Goal: Task Accomplishment & Management: Use online tool/utility

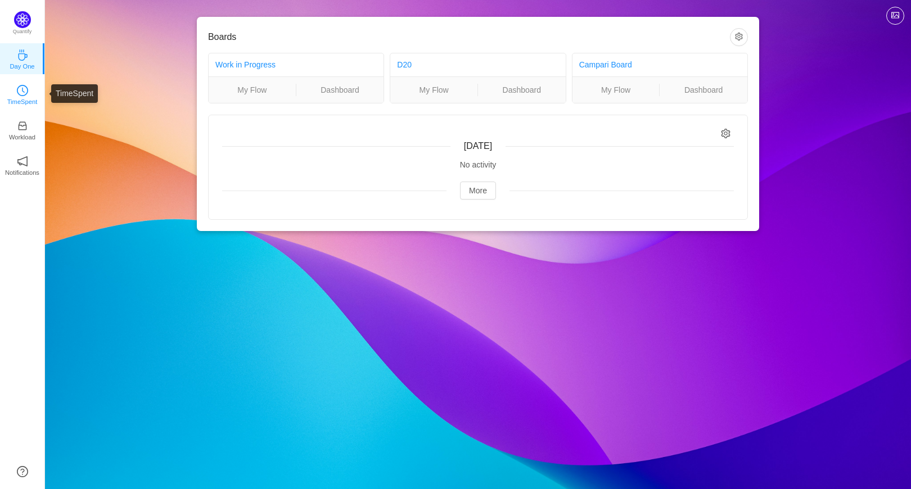
click at [24, 94] on icon "icon: clock-circle" at bounding box center [22, 90] width 11 height 11
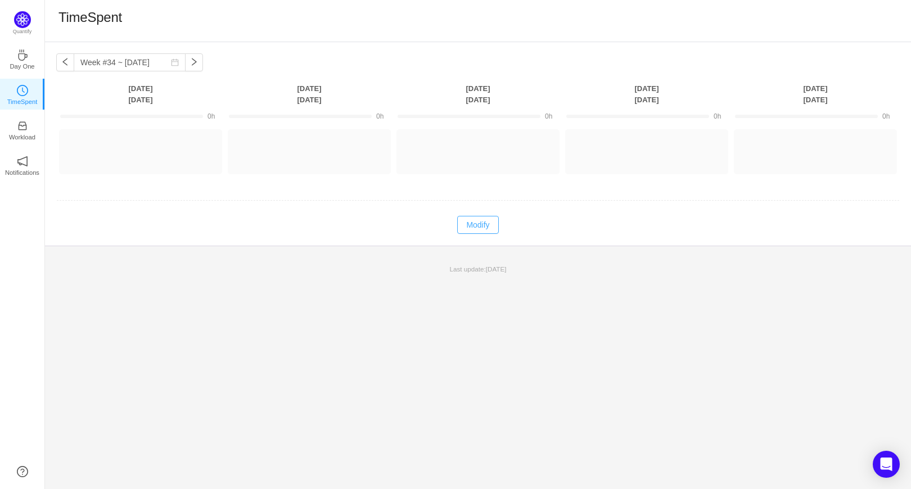
click at [487, 220] on button "Modify" at bounding box center [477, 225] width 41 height 18
click at [107, 141] on button "Log Time" at bounding box center [132, 147] width 62 height 18
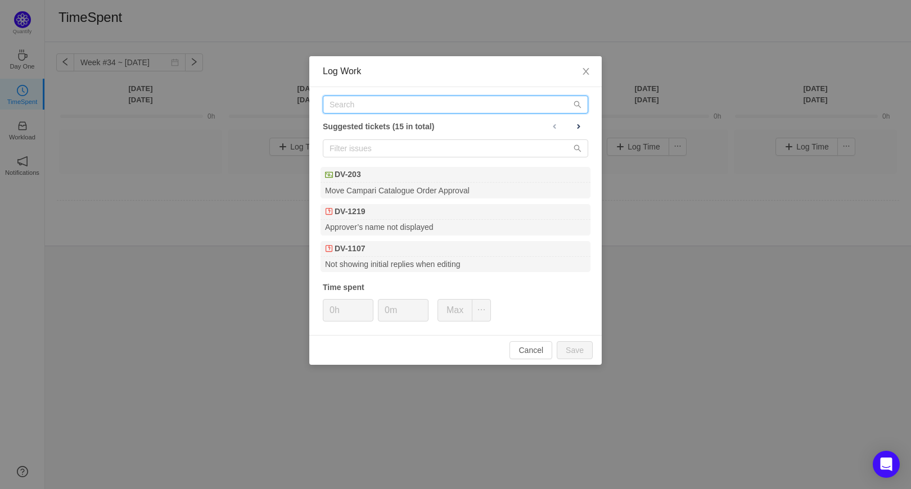
click at [353, 105] on input "text" at bounding box center [456, 105] width 266 height 18
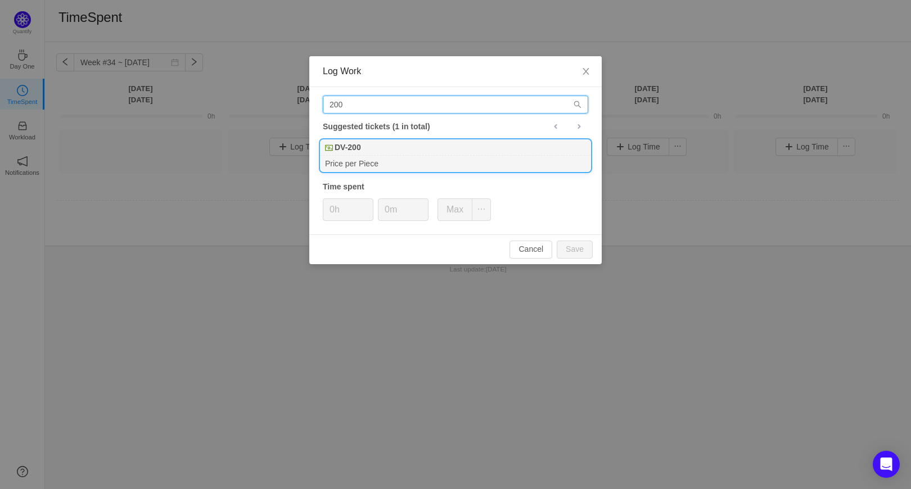
type input "200"
click at [365, 147] on div "DV-200" at bounding box center [456, 148] width 270 height 16
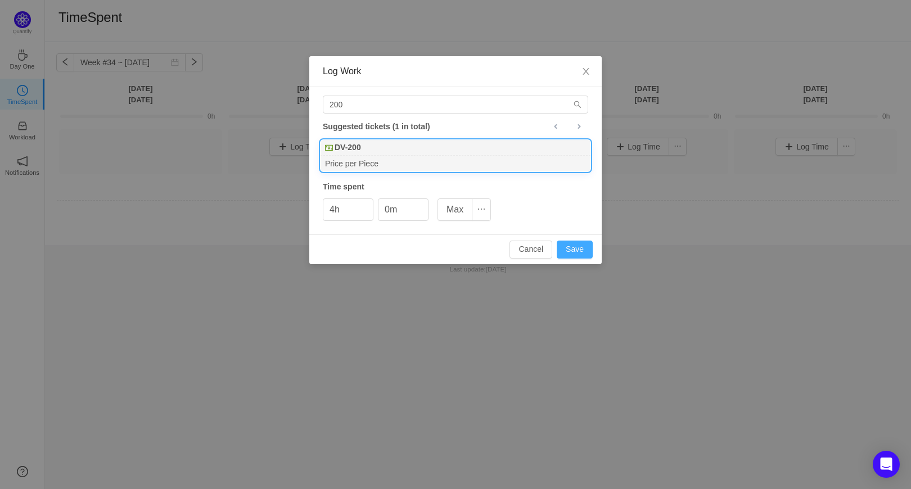
click at [586, 251] on button "Save" at bounding box center [575, 250] width 36 height 18
type input "0h"
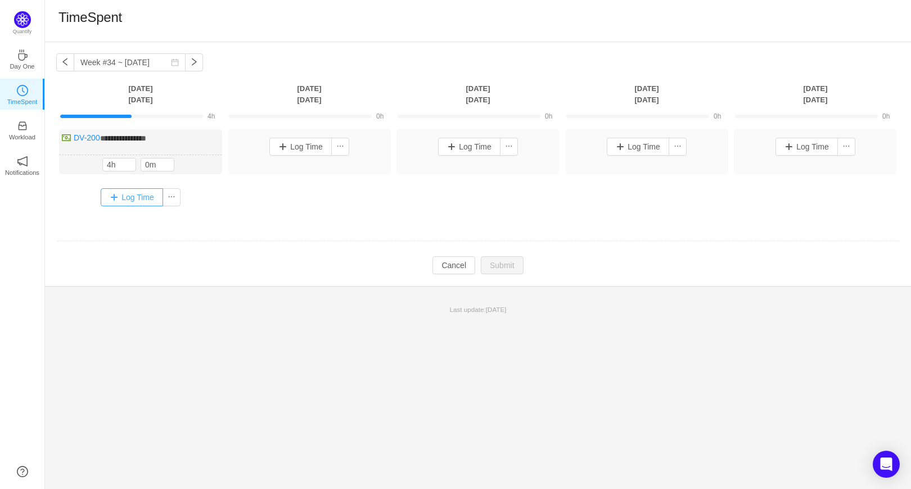
click at [133, 201] on button "Log Time" at bounding box center [132, 197] width 62 height 18
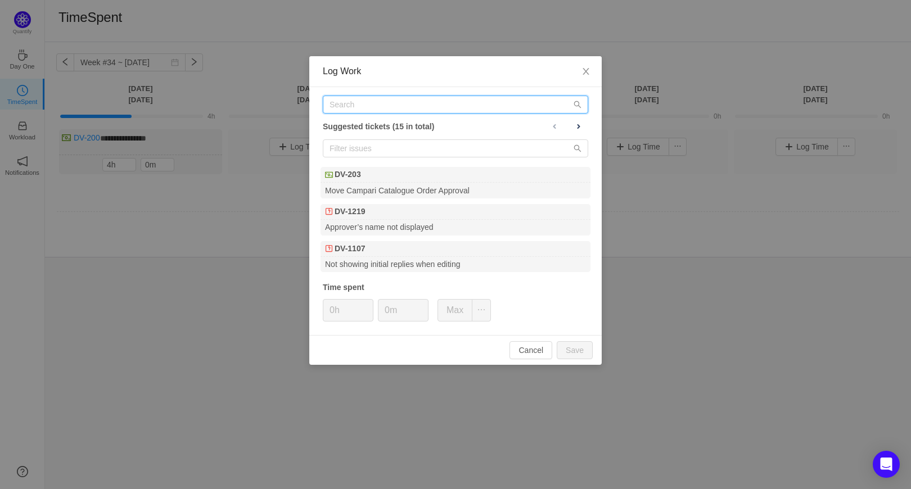
click at [344, 107] on input "text" at bounding box center [456, 105] width 266 height 18
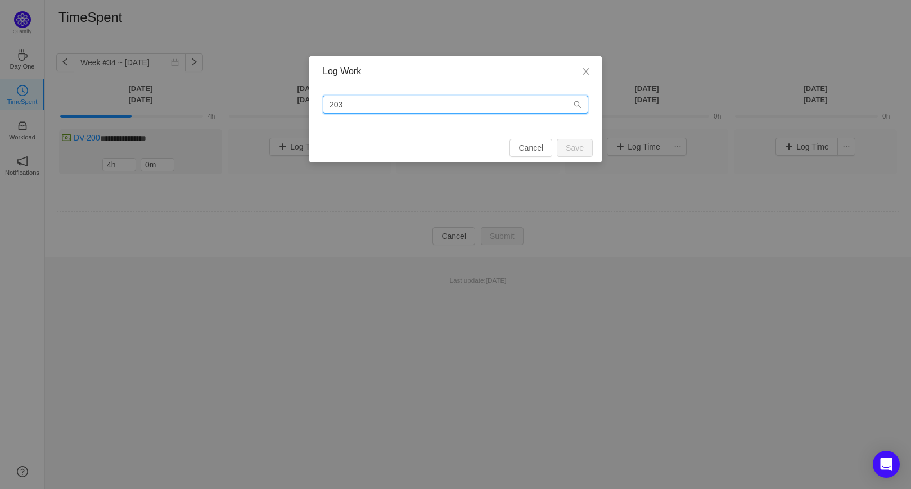
click at [344, 107] on input "203" at bounding box center [456, 105] width 266 height 18
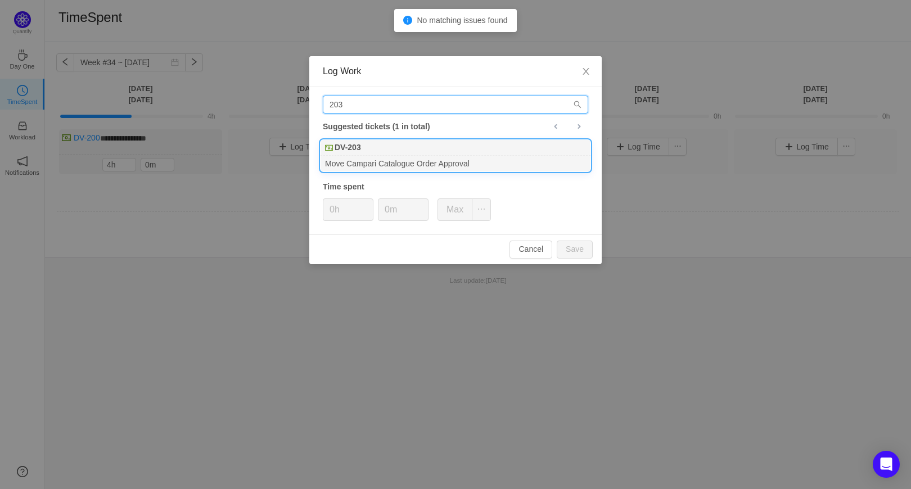
type input "203"
click at [353, 151] on b "DV-203" at bounding box center [348, 148] width 26 height 12
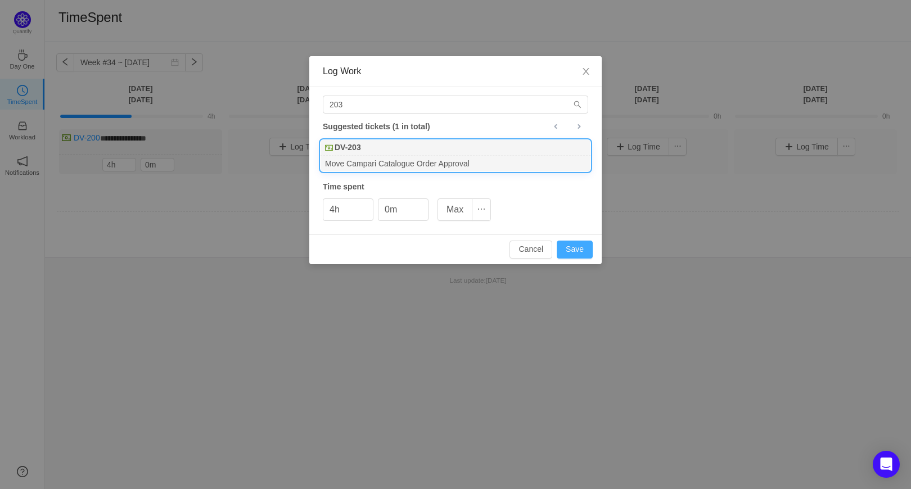
click at [572, 248] on button "Save" at bounding box center [575, 250] width 36 height 18
type input "0h"
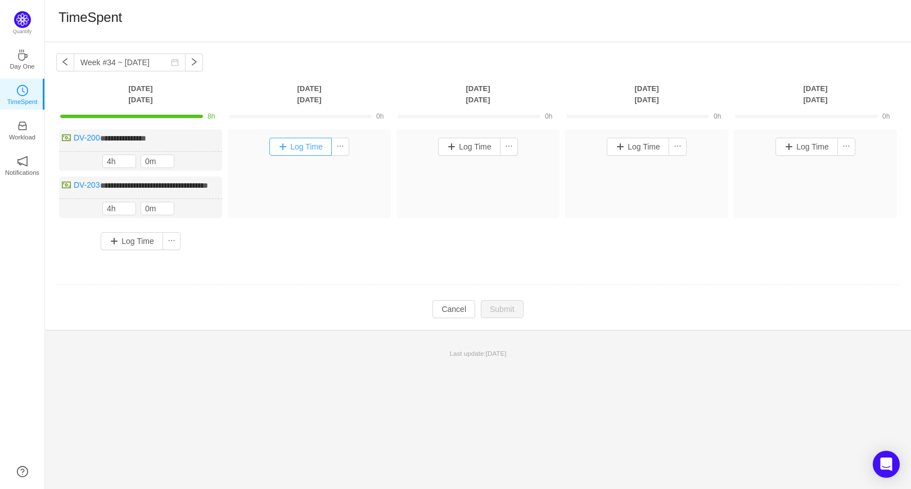
click at [284, 147] on button "Log Time" at bounding box center [300, 147] width 62 height 18
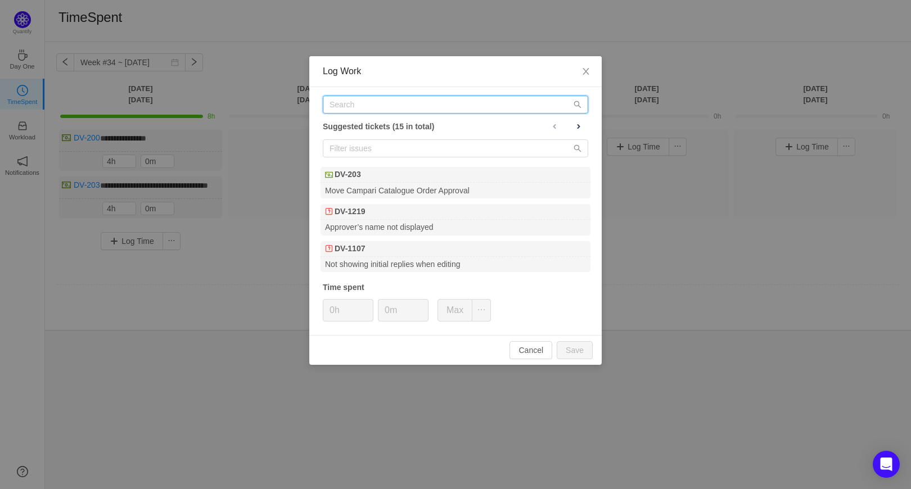
click at [362, 102] on input "text" at bounding box center [456, 105] width 266 height 18
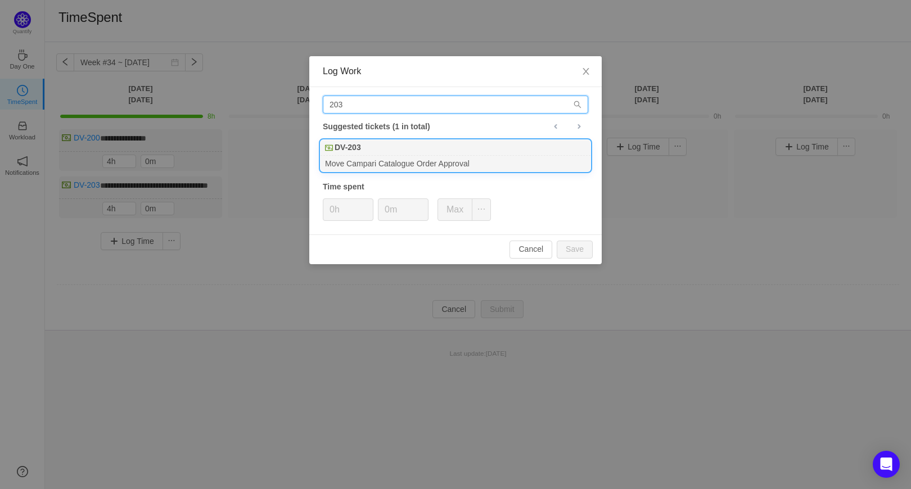
type input "203"
click at [368, 151] on div "DV-203" at bounding box center [456, 148] width 270 height 16
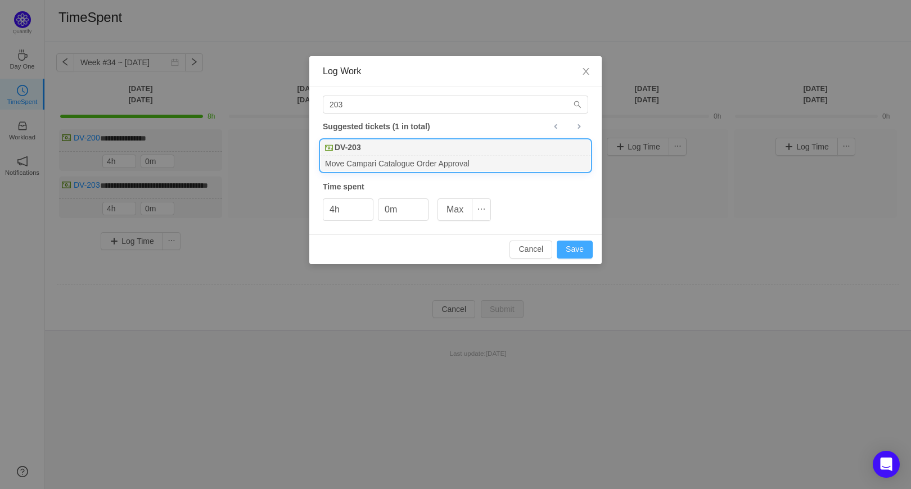
click at [570, 249] on button "Save" at bounding box center [575, 250] width 36 height 18
type input "0h"
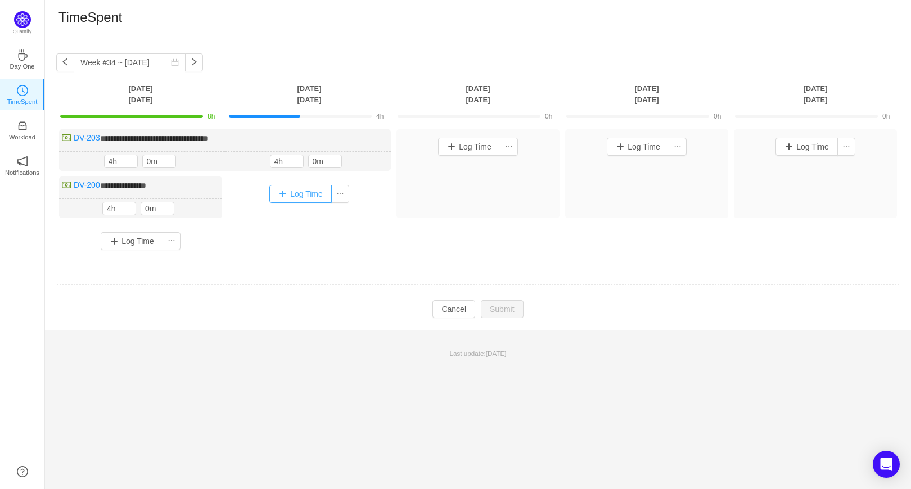
click at [282, 196] on button "Log Time" at bounding box center [300, 194] width 62 height 18
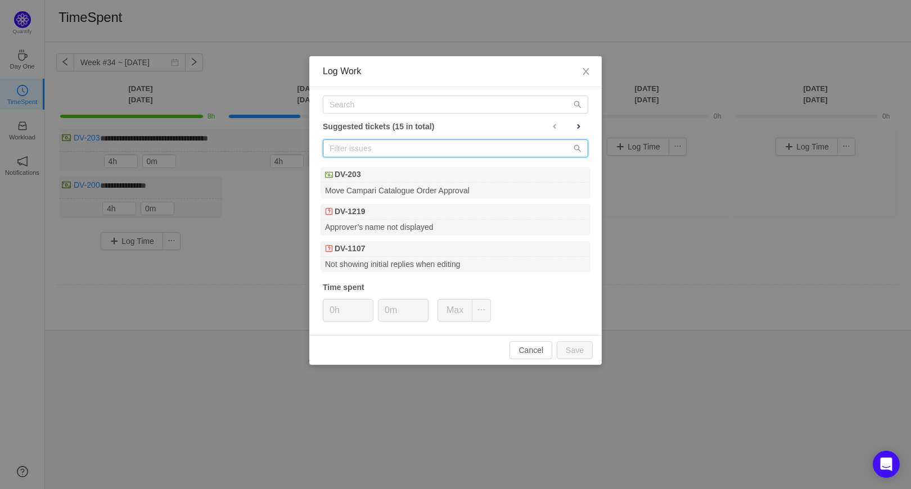
click at [353, 146] on input "text" at bounding box center [456, 149] width 266 height 18
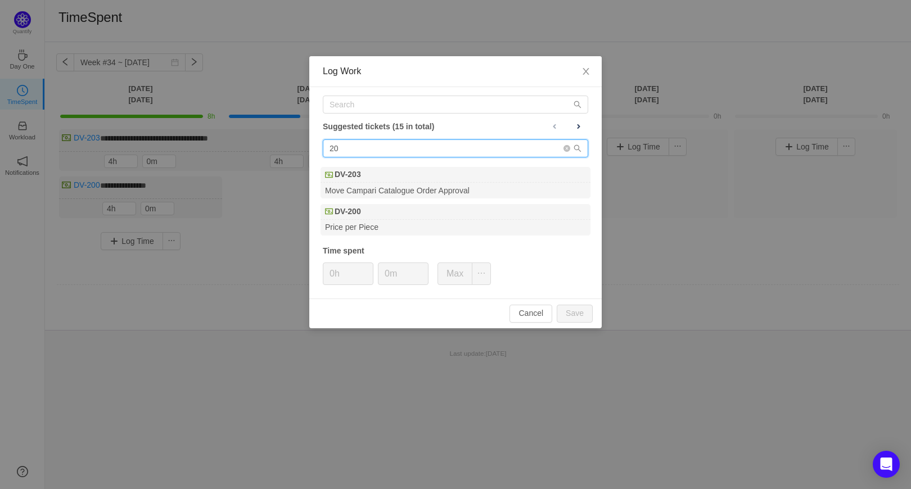
type input "2"
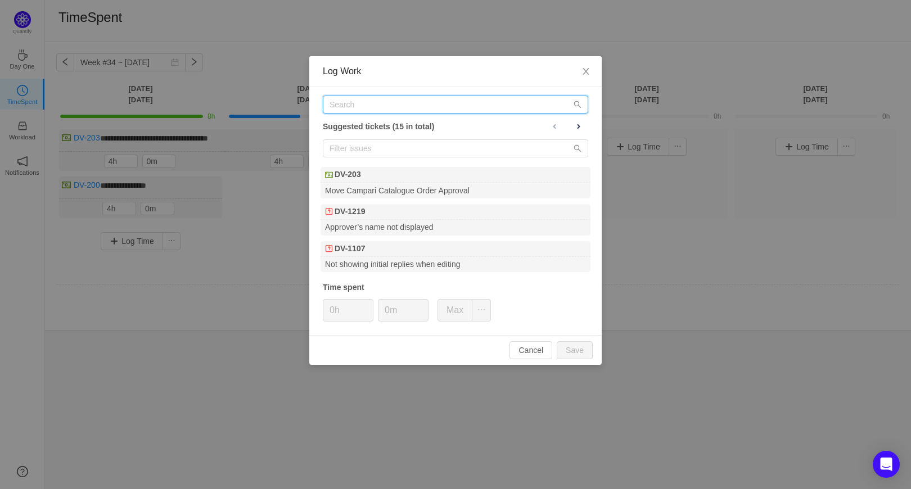
click at [348, 106] on input "text" at bounding box center [456, 105] width 266 height 18
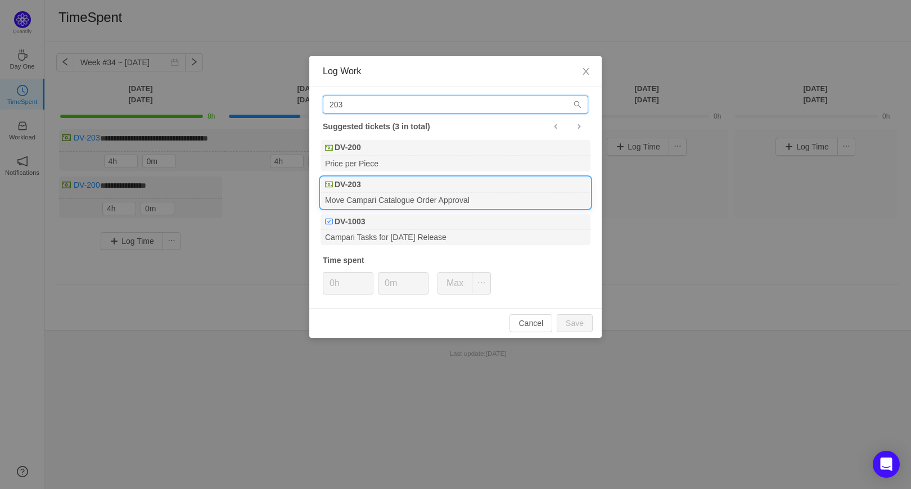
type input "203"
click at [353, 193] on div "Move Campari Catalogue Order Approval" at bounding box center [456, 200] width 270 height 15
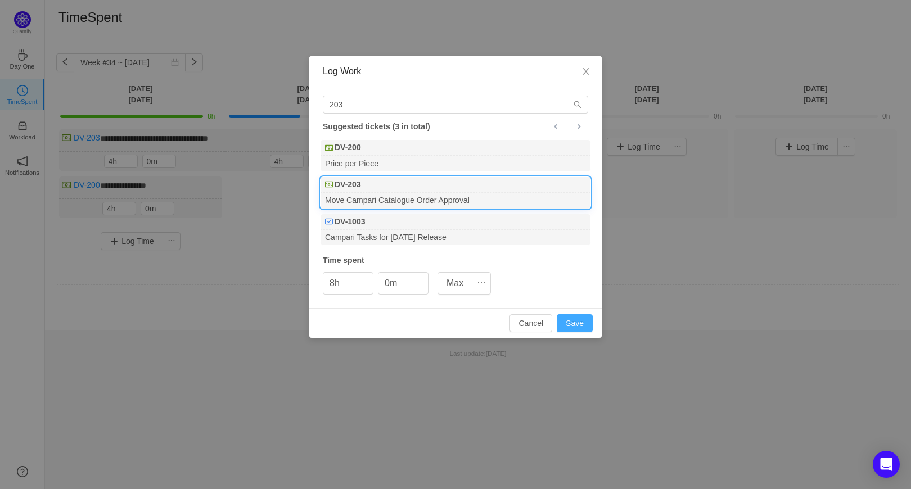
click at [577, 326] on button "Save" at bounding box center [575, 324] width 36 height 18
type input "0h"
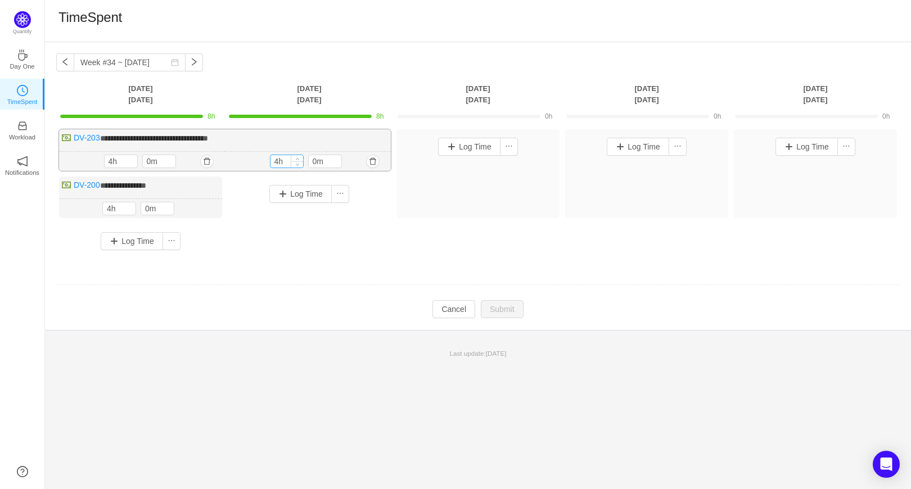
click at [285, 161] on input "4h" at bounding box center [287, 161] width 33 height 12
type input "8h"
click at [498, 318] on button "Submit" at bounding box center [502, 311] width 43 height 18
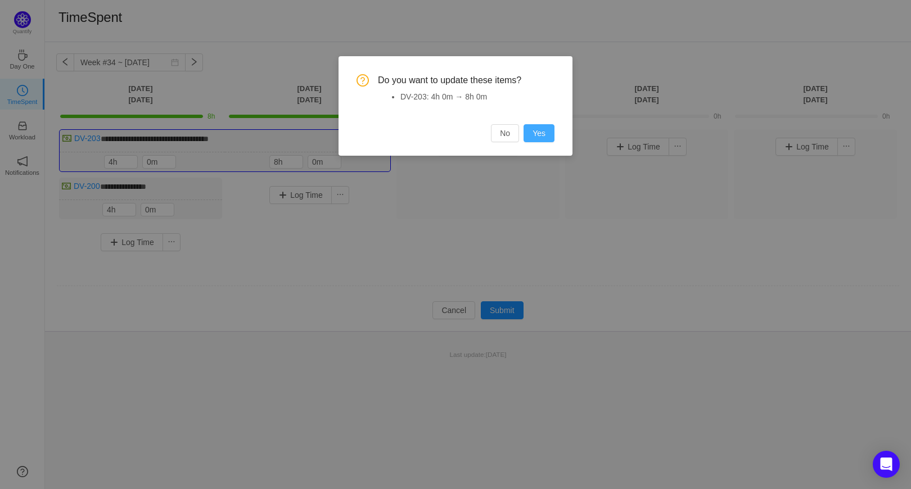
click at [544, 136] on button "Yes" at bounding box center [539, 133] width 31 height 18
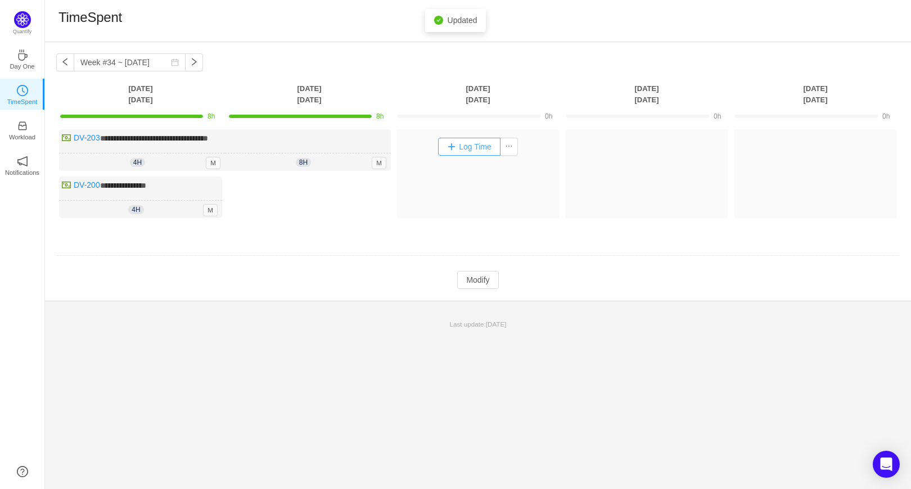
click at [473, 146] on button "Log Time" at bounding box center [469, 147] width 62 height 18
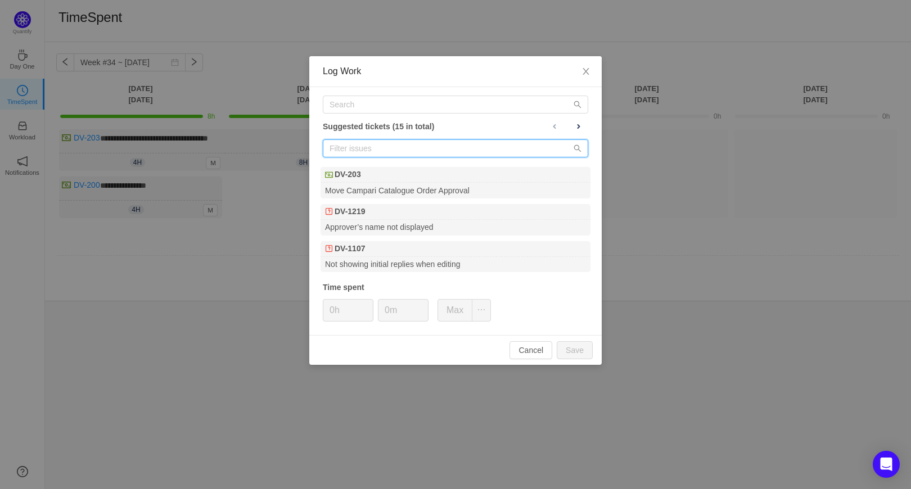
click at [390, 142] on input "text" at bounding box center [456, 149] width 266 height 18
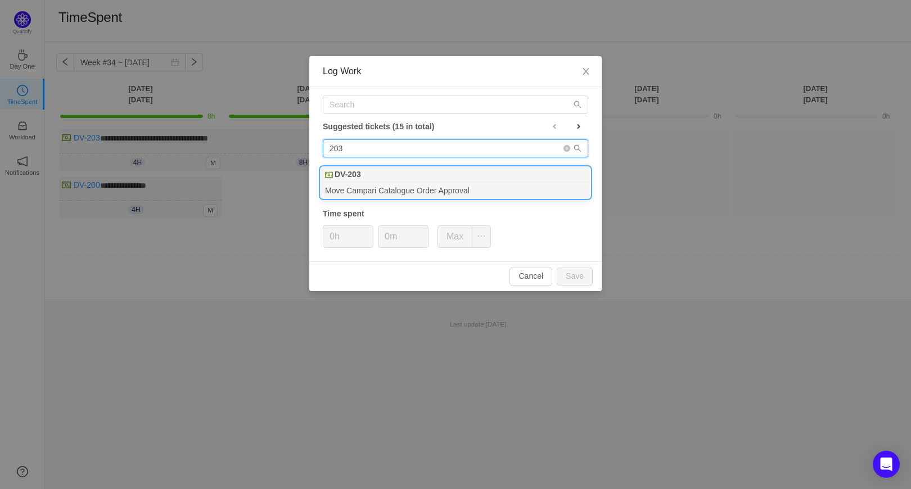
type input "203"
click at [358, 187] on div "Move Campari Catalogue Order Approval" at bounding box center [456, 190] width 270 height 15
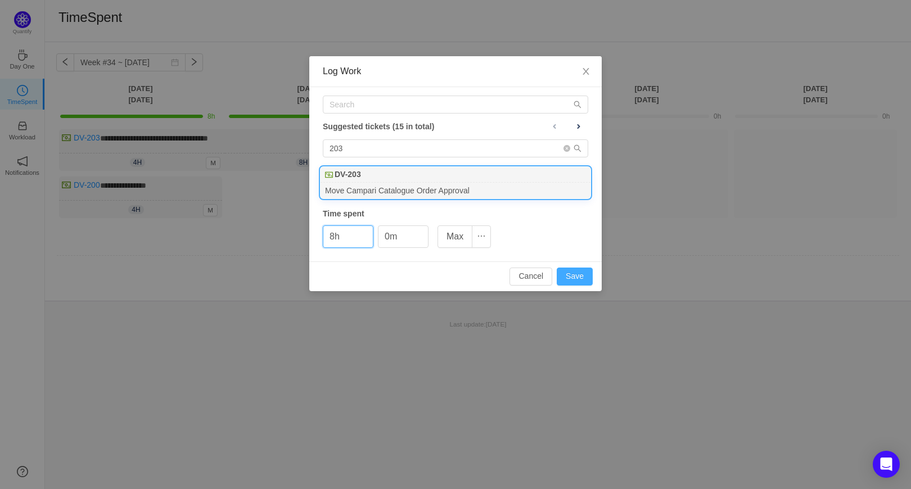
type input "8h"
click at [568, 275] on button "Save" at bounding box center [575, 277] width 36 height 18
type input "0h"
